Goal: Information Seeking & Learning: Learn about a topic

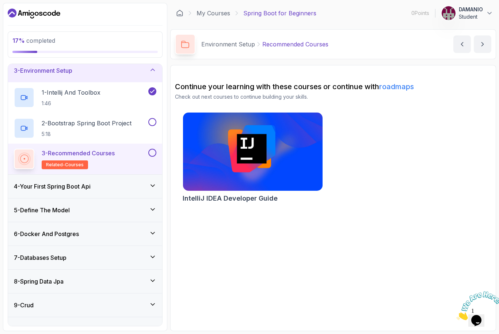
scroll to position [53, 0]
click at [109, 187] on div "4 - Your First Spring Boot Api" at bounding box center [85, 186] width 143 height 9
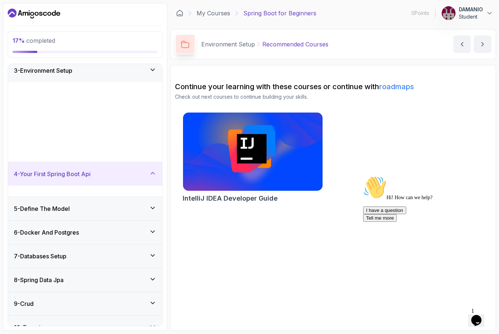
scroll to position [0, 0]
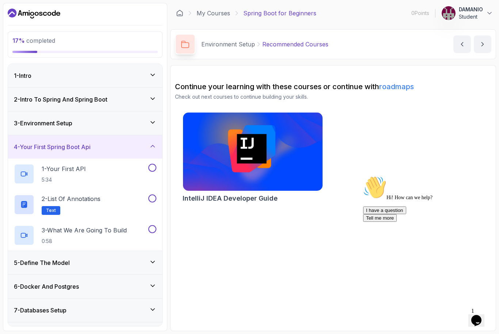
click at [98, 177] on div "1 - Your First API 5:34" at bounding box center [80, 174] width 133 height 20
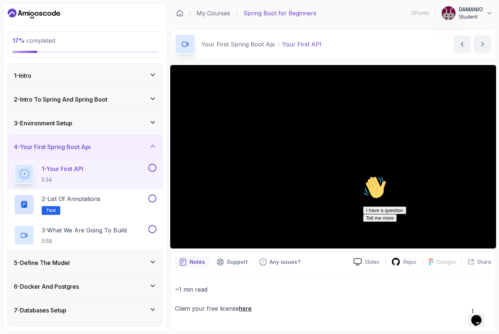
scroll to position [24, 0]
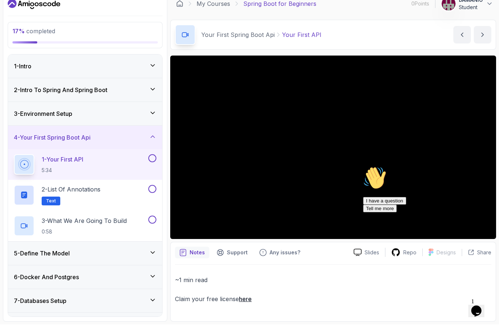
click at [435, 205] on div "Hi! How can we help? I have a question Tell me more" at bounding box center [429, 189] width 132 height 46
click at [488, 208] on div "Hi! How can we help? I have a question Tell me more" at bounding box center [429, 189] width 132 height 46
click at [439, 205] on div "Hi! How can we help? I have a question Tell me more" at bounding box center [429, 189] width 132 height 46
click at [436, 206] on div "Hi! How can we help? I have a question Tell me more" at bounding box center [429, 189] width 132 height 46
click at [435, 202] on div "Hi! How can we help? I have a question Tell me more" at bounding box center [429, 189] width 132 height 46
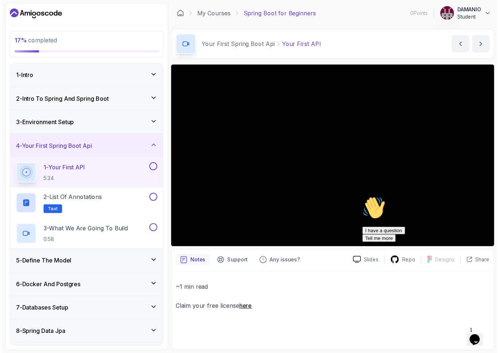
scroll to position [0, 0]
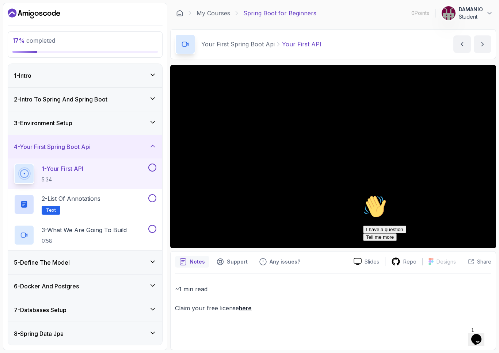
click at [10, 334] on html "17 % completed 1 - Intro 2 - Intro To Spring And Spring Boot 3 - Environment Se…" at bounding box center [249, 176] width 499 height 353
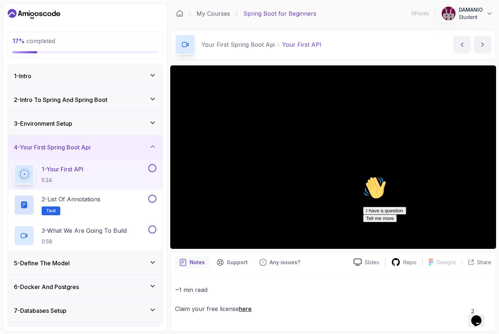
click at [45, 125] on h3 "3 - Environment Setup" at bounding box center [43, 123] width 58 height 9
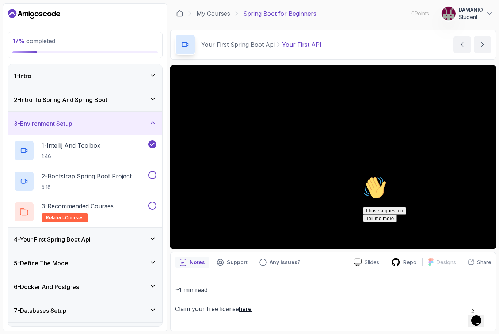
click at [50, 179] on p "2 - Bootstrap Spring Boot Project" at bounding box center [87, 175] width 90 height 9
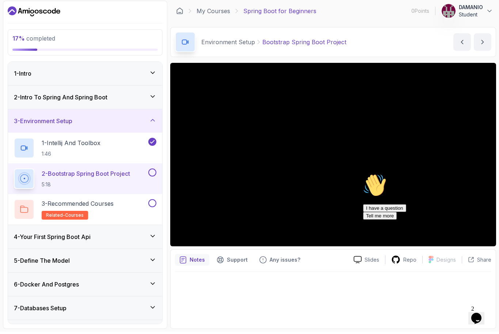
scroll to position [9, 0]
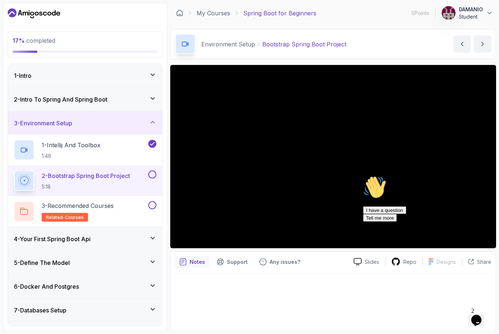
click at [484, 218] on div "Hi! How can we help? I have a question Tell me more" at bounding box center [429, 198] width 132 height 46
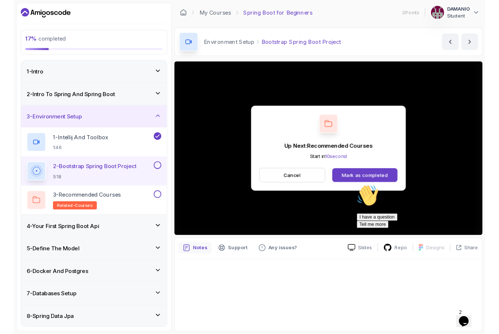
scroll to position [10, 0]
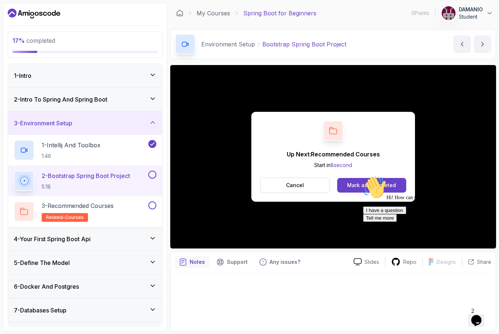
click at [355, 178] on button "Mark as completed" at bounding box center [371, 185] width 69 height 15
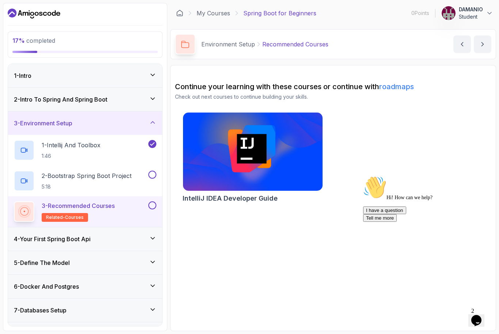
click at [156, 171] on button at bounding box center [152, 175] width 8 height 8
click at [148, 171] on div at bounding box center [152, 175] width 10 height 8
click at [107, 235] on div "4 - Your First Spring Boot Api" at bounding box center [85, 239] width 143 height 9
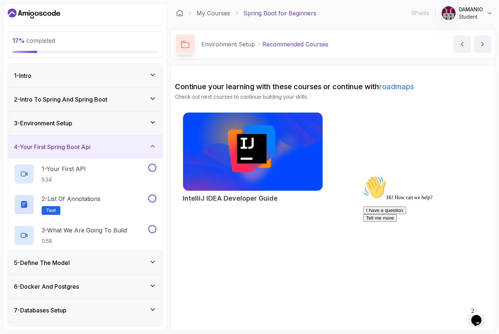
click at [138, 120] on div "3 - Environment Setup" at bounding box center [85, 122] width 154 height 23
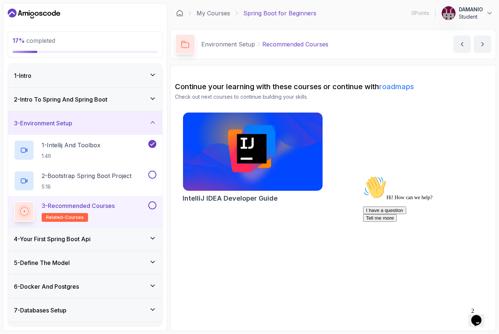
click at [148, 97] on div "2 - Intro To Spring And Spring Boot" at bounding box center [85, 99] width 154 height 23
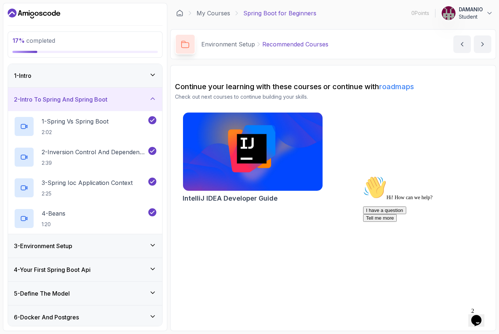
click at [132, 242] on div "3 - Environment Setup" at bounding box center [85, 246] width 143 height 9
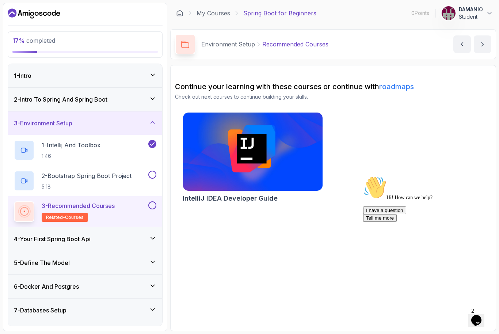
click at [150, 171] on button at bounding box center [152, 175] width 8 height 8
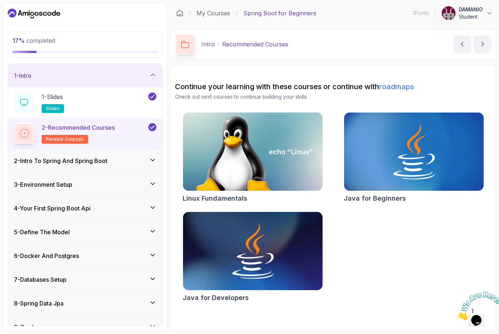
click at [137, 161] on div "2 - Intro To Spring And Spring Boot" at bounding box center [85, 160] width 143 height 9
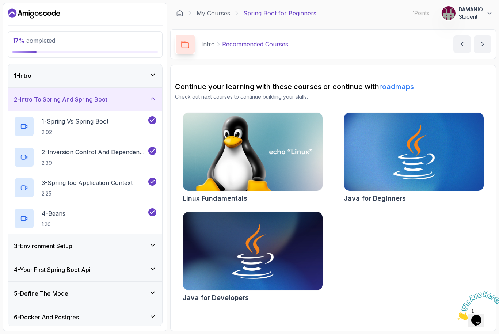
click at [138, 244] on div "3 - Environment Setup" at bounding box center [85, 246] width 143 height 9
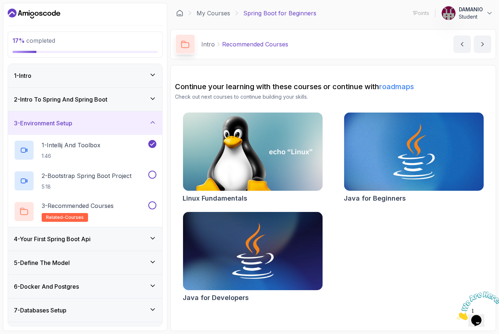
click at [154, 176] on button at bounding box center [152, 175] width 8 height 8
click at [149, 208] on button at bounding box center [152, 205] width 8 height 8
click at [150, 124] on icon at bounding box center [152, 122] width 7 height 7
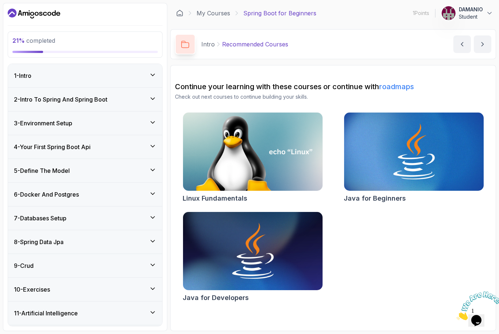
click at [139, 145] on div "4 - Your First Spring Boot Api" at bounding box center [85, 147] width 143 height 9
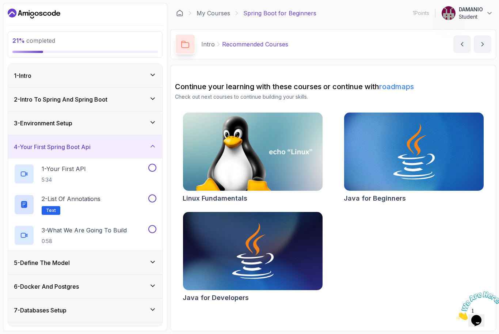
click at [133, 165] on div "1 - Your First API 5:34" at bounding box center [80, 174] width 133 height 20
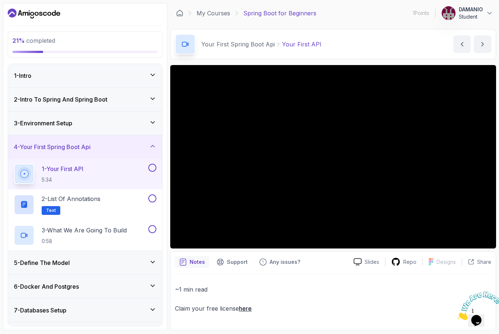
click at [90, 139] on div "4 - Your First Spring Boot Api" at bounding box center [85, 146] width 154 height 23
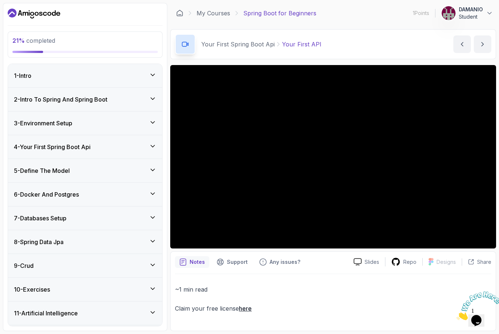
click at [123, 122] on div "3 - Environment Setup" at bounding box center [85, 123] width 143 height 9
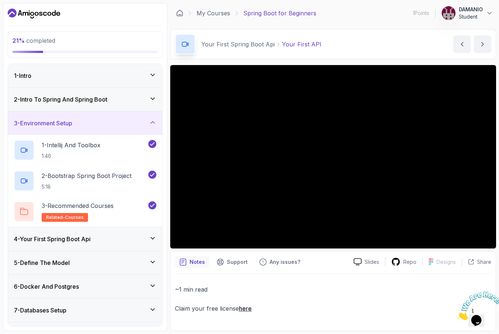
click at [104, 203] on p "3 - Recommended Courses" at bounding box center [78, 205] width 72 height 9
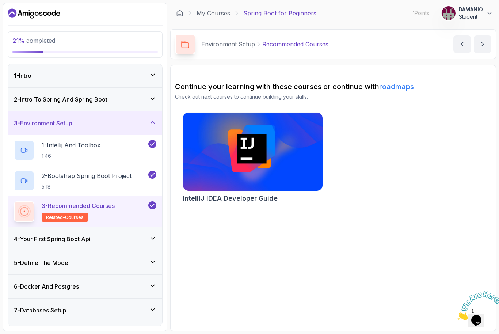
click at [108, 236] on div "4 - Your First Spring Boot Api" at bounding box center [85, 239] width 143 height 9
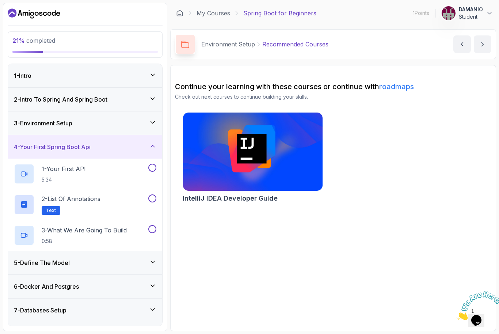
click at [113, 167] on div "1 - Your First API 5:34" at bounding box center [80, 174] width 133 height 20
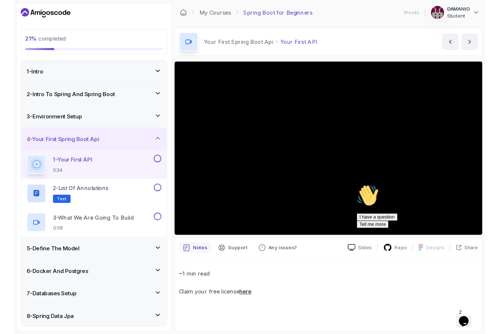
scroll to position [10, 0]
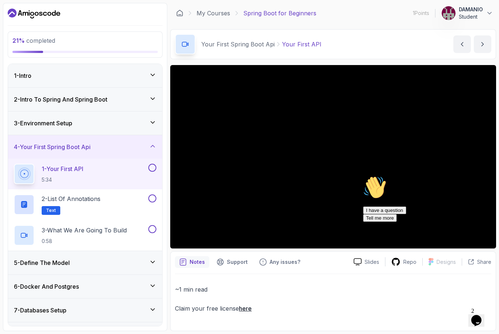
click at [437, 189] on div "Hi! How can we help? I have a question Tell me more" at bounding box center [429, 199] width 132 height 46
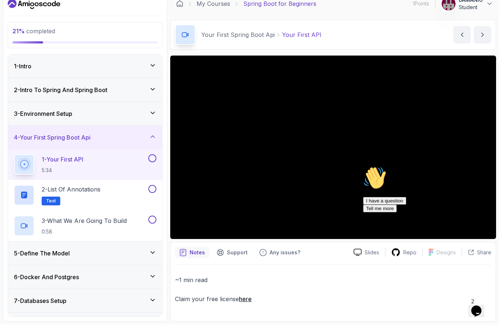
click at [488, 202] on div "Hi! How can we help? I have a question Tell me more" at bounding box center [429, 189] width 132 height 46
click at [363, 166] on icon "Chat attention grabber" at bounding box center [363, 166] width 0 height 0
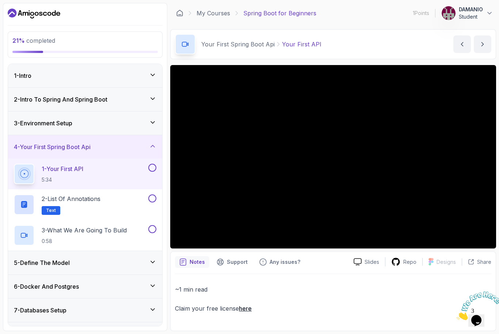
scroll to position [0, 0]
